Goal: Obtain resource: Download file/media

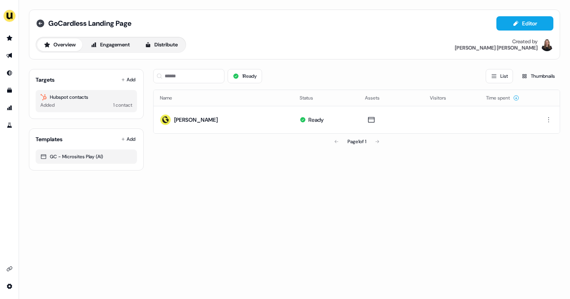
click at [38, 25] on icon at bounding box center [40, 23] width 8 height 8
click at [13, 40] on link "Go to prospects" at bounding box center [9, 38] width 13 height 13
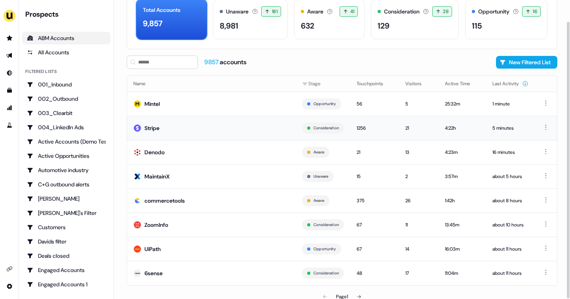
scroll to position [48, 0]
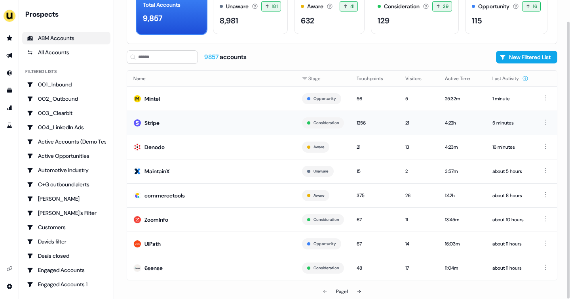
click at [160, 127] on td "Stripe" at bounding box center [211, 122] width 169 height 24
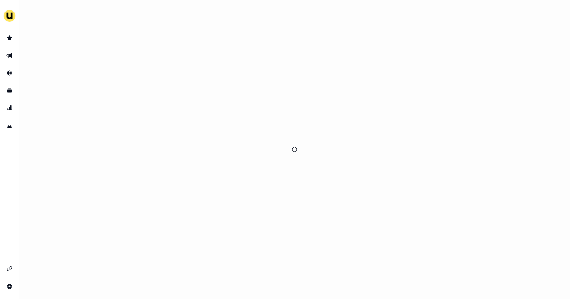
click at [160, 127] on div at bounding box center [294, 149] width 551 height 299
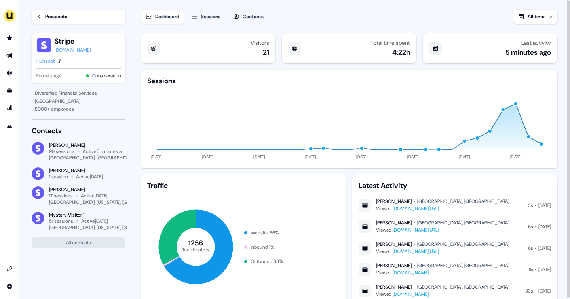
click at [41, 13] on link "Prospects" at bounding box center [79, 17] width 94 height 14
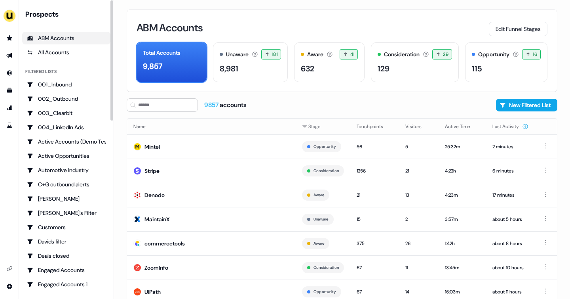
click at [41, 13] on div "Prospects" at bounding box center [67, 15] width 85 height 10
click at [13, 55] on link "Go to outbound experience" at bounding box center [9, 55] width 13 height 13
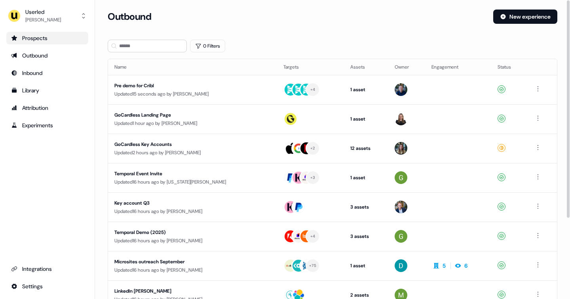
click at [53, 38] on div "Prospects" at bounding box center [47, 38] width 72 height 8
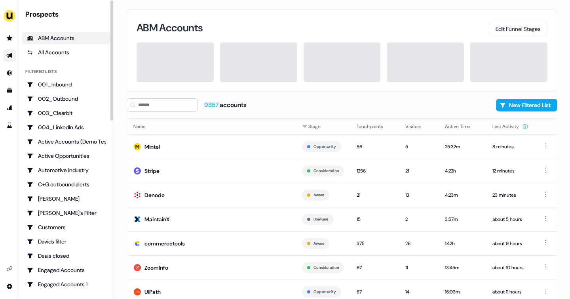
click at [14, 54] on link "Go to outbound experience" at bounding box center [9, 55] width 13 height 13
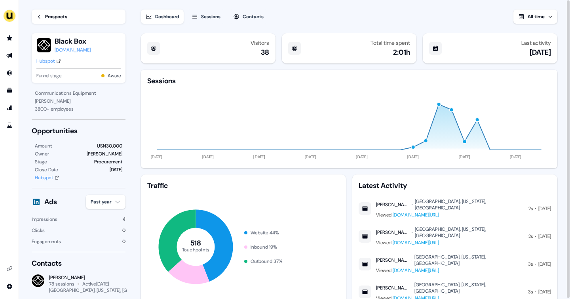
click at [81, 22] on link "Prospects" at bounding box center [79, 17] width 94 height 14
click at [51, 16] on div "Prospects" at bounding box center [56, 17] width 22 height 8
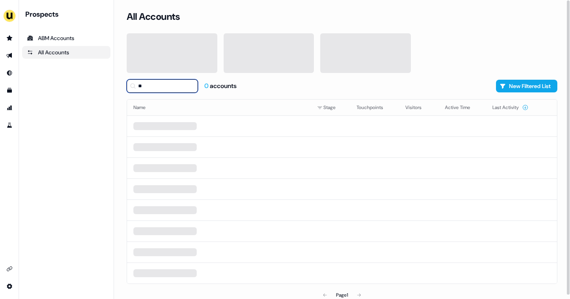
click at [169, 91] on input "**" at bounding box center [162, 85] width 71 height 13
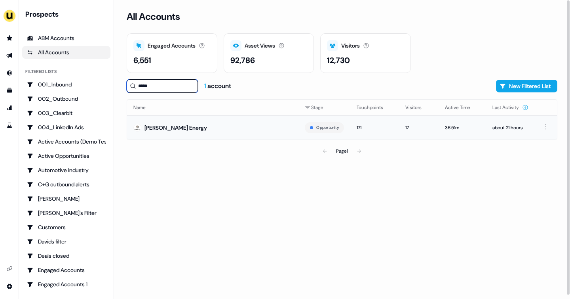
type input "*****"
click at [197, 126] on td "Rystad Energy" at bounding box center [212, 127] width 171 height 24
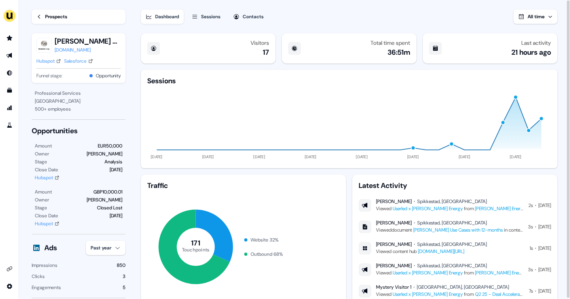
click at [475, 208] on link "Rystad Energy Post Demo" at bounding box center [512, 208] width 74 height 6
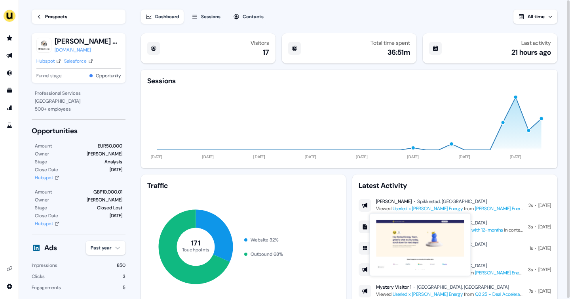
click at [428, 207] on link "Userled x Rystad Energy" at bounding box center [428, 208] width 70 height 6
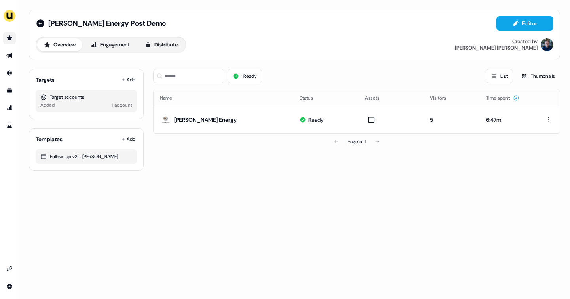
click at [8, 39] on icon "Go to prospects" at bounding box center [9, 38] width 6 height 6
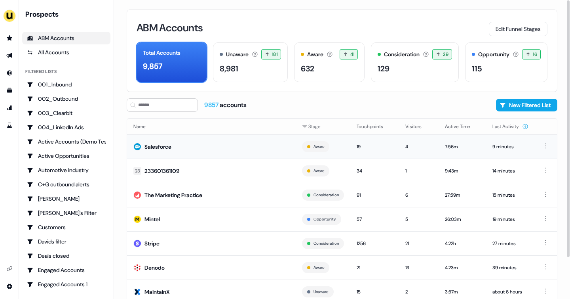
click at [227, 150] on td "Salesforce" at bounding box center [211, 146] width 169 height 24
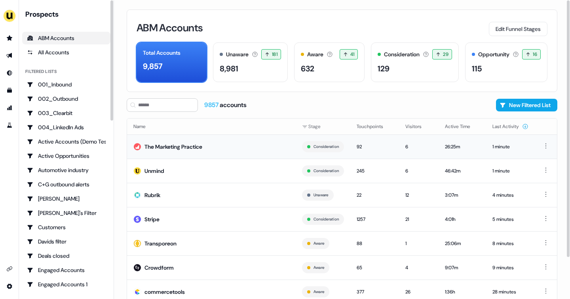
scroll to position [48, 0]
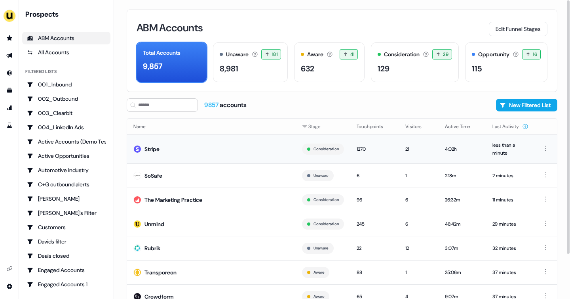
click at [163, 154] on td "Stripe" at bounding box center [211, 148] width 169 height 29
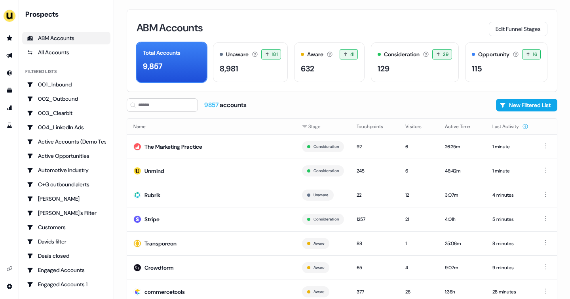
scroll to position [48, 0]
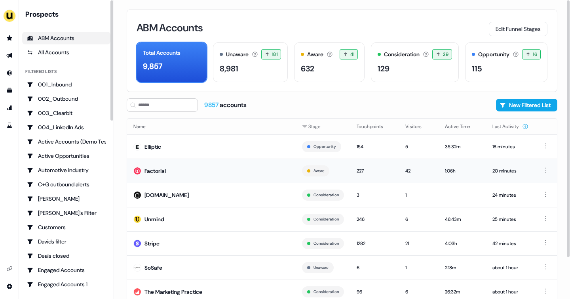
click at [203, 179] on td "Factorial" at bounding box center [211, 170] width 169 height 24
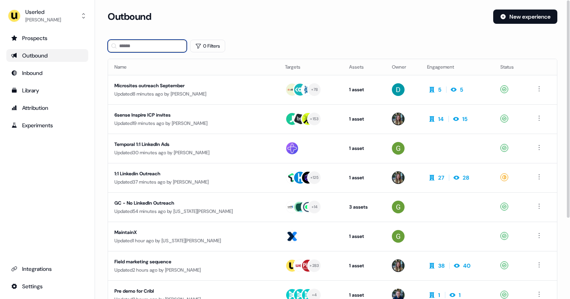
click at [146, 47] on input at bounding box center [147, 46] width 79 height 13
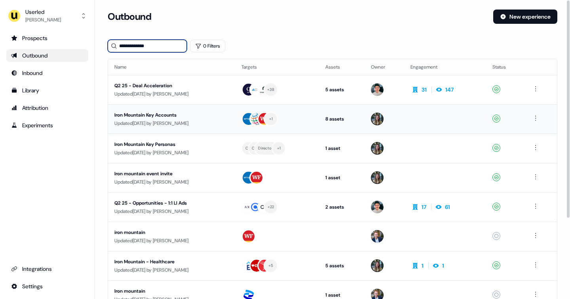
type input "**********"
click at [227, 117] on div "Iron Mountain Key Accounts" at bounding box center [171, 115] width 114 height 8
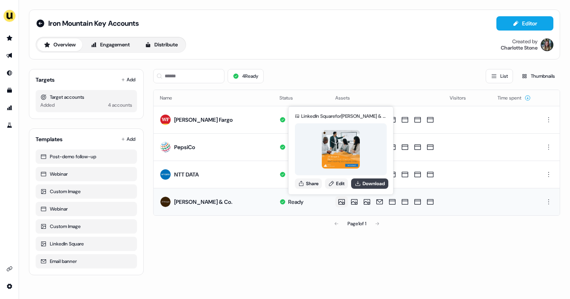
click at [364, 181] on button "Download" at bounding box center [369, 183] width 37 height 10
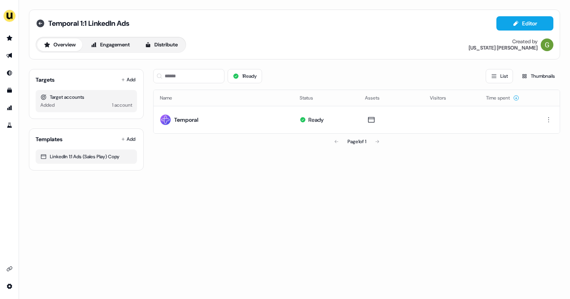
click at [43, 25] on icon at bounding box center [40, 23] width 8 height 8
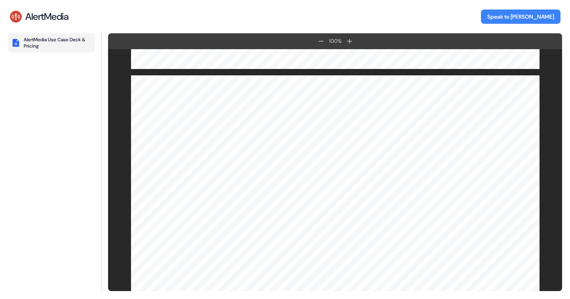
scroll to position [3993, 0]
